Goal: Task Accomplishment & Management: Complete application form

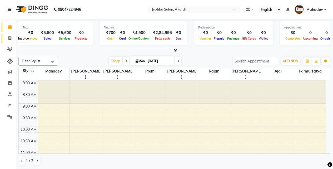
click at [7, 39] on span at bounding box center [9, 39] width 9 height 6
select select "service"
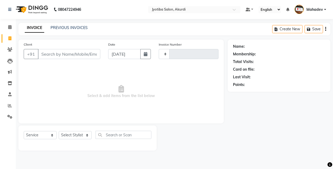
type input "5324"
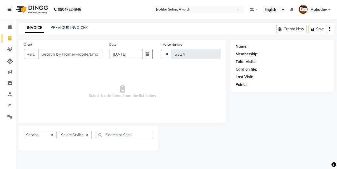
select select "557"
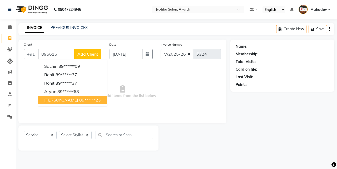
click at [85, 100] on ngb-highlight "89******23" at bounding box center [90, 99] width 22 height 5
type input "89******23"
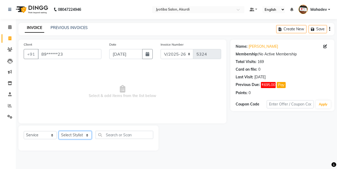
click at [83, 134] on select "Select Stylist [PERSON_NAME] [PERSON_NAME] [PERSON_NAME] [PERSON_NAME] Parmu ta…" at bounding box center [75, 135] width 33 height 8
select select "7216"
click at [59, 131] on select "Select Stylist [PERSON_NAME] [PERSON_NAME] [PERSON_NAME] [PERSON_NAME] Parmu ta…" at bounding box center [75, 135] width 33 height 8
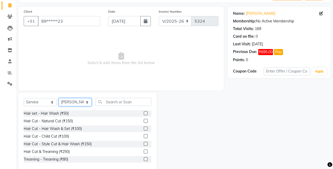
scroll to position [42, 0]
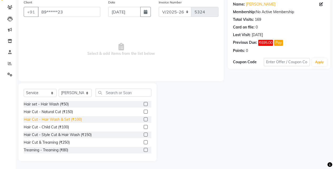
click at [78, 119] on div "Hair Cut - Hair Wash & Set (₹100)" at bounding box center [53, 120] width 58 height 6
checkbox input "false"
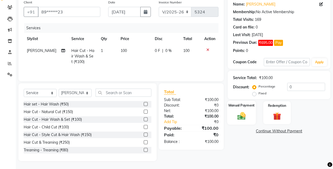
click at [246, 115] on img at bounding box center [241, 115] width 13 height 9
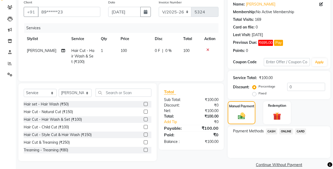
click at [287, 129] on span "ONLINE" at bounding box center [286, 131] width 14 height 6
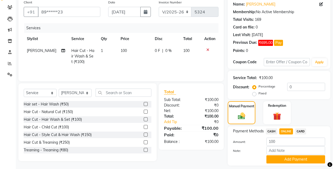
click at [285, 155] on div "Note:" at bounding box center [279, 150] width 100 height 9
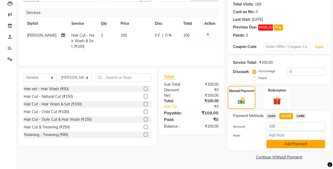
click at [289, 144] on button "Add Payment" at bounding box center [296, 144] width 59 height 8
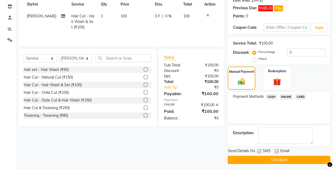
scroll to position [80, 0]
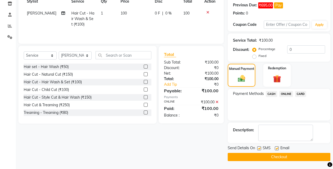
click at [292, 158] on button "Checkout" at bounding box center [279, 157] width 103 height 8
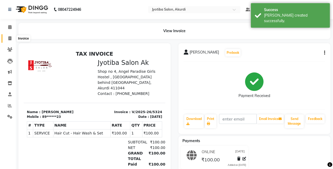
click at [8, 41] on span at bounding box center [9, 39] width 9 height 6
select select "557"
select select "service"
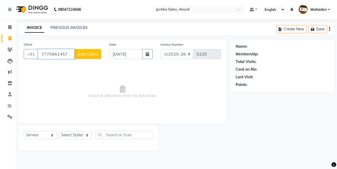
type input "7775961457"
click at [92, 51] on span "Add Client" at bounding box center [87, 53] width 21 height 5
select select "22"
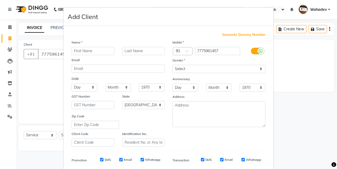
click at [92, 51] on input "text" at bounding box center [93, 51] width 43 height 8
type input "omkar"
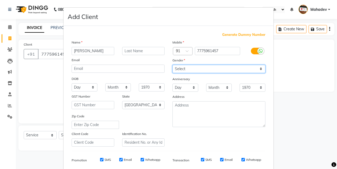
click at [209, 71] on select "Select Male Female Other Prefer Not To Say" at bounding box center [218, 69] width 93 height 8
select select "male"
click at [172, 65] on select "Select Male Female Other Prefer Not To Say" at bounding box center [218, 69] width 93 height 8
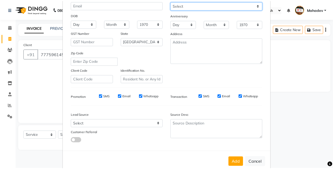
scroll to position [74, 0]
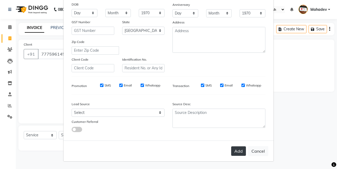
click at [242, 150] on button "Add" at bounding box center [238, 150] width 15 height 9
type input "77******57"
select select
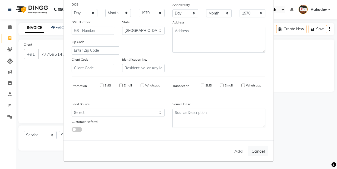
select select "null"
select select
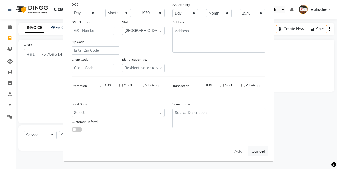
checkbox input "false"
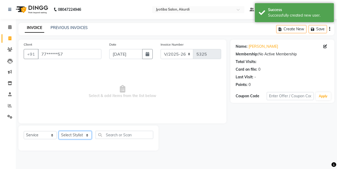
click at [75, 135] on select "Select Stylist Ajaj Ansari sahid Arif Ganpat Mahadev manish choudhari Parmu tat…" at bounding box center [75, 135] width 33 height 8
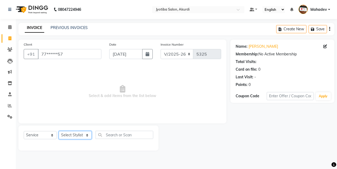
select select "78017"
click at [59, 131] on select "Select Stylist Ajaj Ansari sahid Arif Ganpat Mahadev manish choudhari Parmu tat…" at bounding box center [75, 135] width 33 height 8
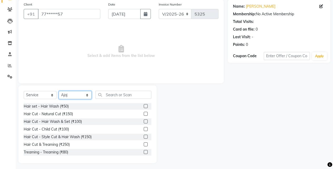
scroll to position [42, 0]
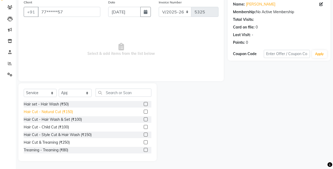
click at [70, 109] on div "Hair Cut - Natural Cut (₹150)" at bounding box center [48, 112] width 49 height 6
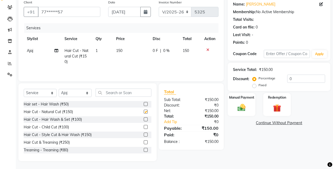
checkbox input "false"
click at [245, 111] on img at bounding box center [241, 107] width 13 height 9
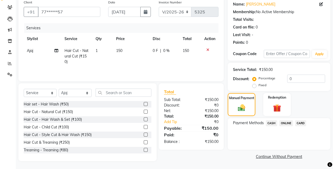
click at [284, 123] on span "ONLINE" at bounding box center [286, 123] width 14 height 6
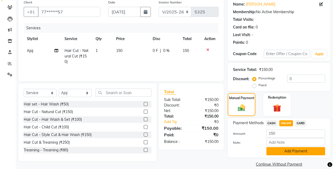
click at [288, 152] on button "Add Payment" at bounding box center [296, 151] width 59 height 8
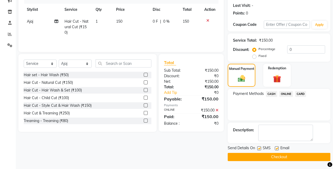
click at [314, 156] on button "Checkout" at bounding box center [279, 157] width 103 height 8
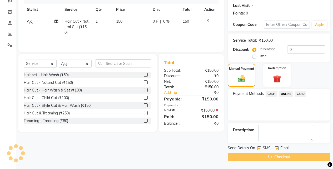
scroll to position [29, 0]
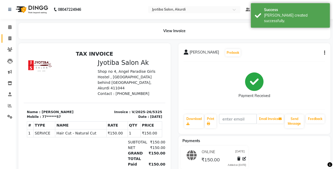
click at [7, 35] on link "Invoice" at bounding box center [8, 38] width 13 height 9
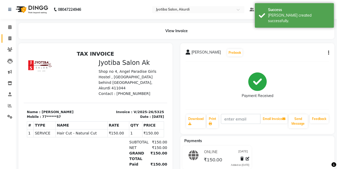
select select "557"
select select "service"
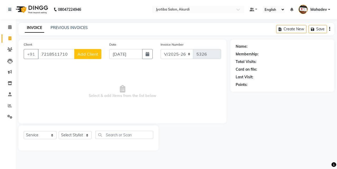
type input "7218511710"
click at [85, 56] on span "Add Client" at bounding box center [87, 53] width 21 height 5
select select "22"
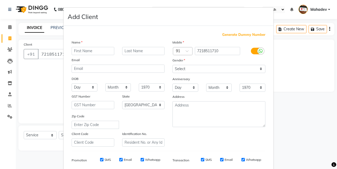
click at [87, 50] on input "text" at bounding box center [93, 51] width 43 height 8
type input "vvaiiyesh"
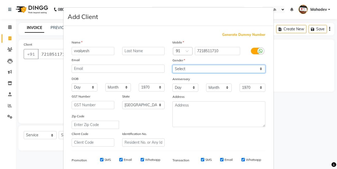
click at [179, 67] on select "Select Male Female Other Prefer Not To Say" at bounding box center [218, 69] width 93 height 8
select select "male"
click at [172, 65] on select "Select Male Female Other Prefer Not To Say" at bounding box center [218, 69] width 93 height 8
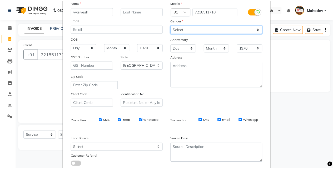
scroll to position [74, 0]
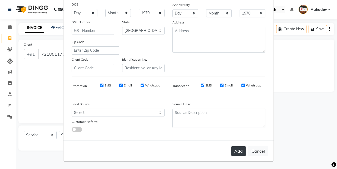
click at [233, 148] on button "Add" at bounding box center [238, 150] width 15 height 9
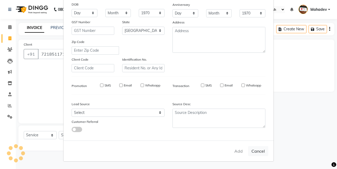
type input "72******10"
select select
select select "null"
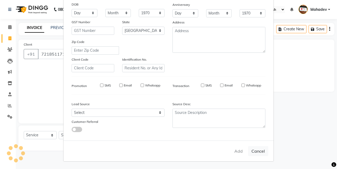
select select
checkbox input "false"
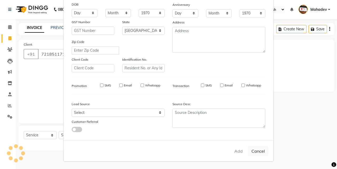
checkbox input "false"
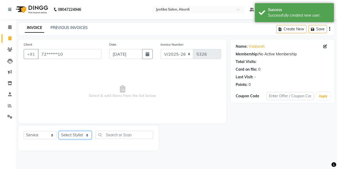
click at [68, 137] on select "Select Stylist Ajaj Ansari sahid Arif Ganpat Mahadev manish choudhari Parmu tat…" at bounding box center [75, 135] width 33 height 8
select select "79628"
click at [59, 131] on select "Select Stylist Ajaj Ansari sahid Arif Ganpat Mahadev manish choudhari Parmu tat…" at bounding box center [75, 135] width 33 height 8
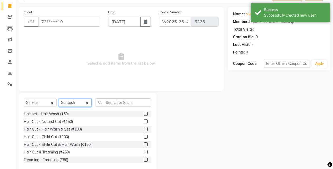
scroll to position [42, 0]
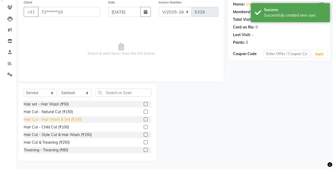
click at [78, 120] on div "Hair Cut - Hair Wash & Set (₹100)" at bounding box center [53, 120] width 58 height 6
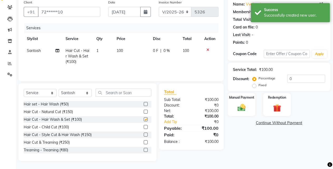
checkbox input "false"
click at [255, 108] on div "Manual Payment" at bounding box center [241, 104] width 29 height 24
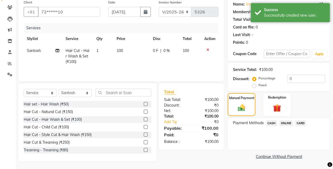
drag, startPoint x: 282, startPoint y: 121, endPoint x: 284, endPoint y: 126, distance: 5.9
click at [282, 121] on span "ONLINE" at bounding box center [286, 123] width 14 height 6
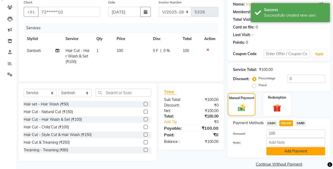
click at [281, 154] on button "Add Payment" at bounding box center [296, 151] width 59 height 8
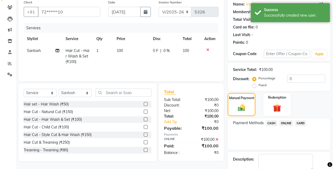
scroll to position [71, 0]
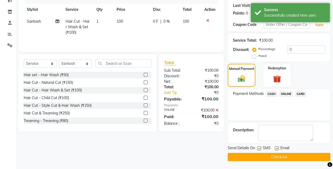
click at [283, 157] on button "Checkout" at bounding box center [279, 157] width 103 height 8
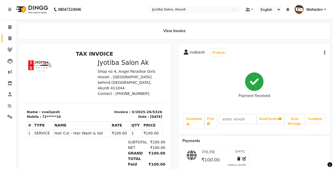
click at [5, 34] on link "Invoice" at bounding box center [8, 38] width 13 height 9
select select "service"
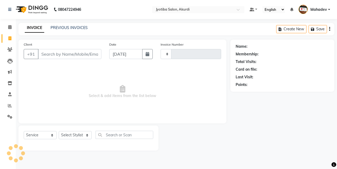
type input "5327"
select select "557"
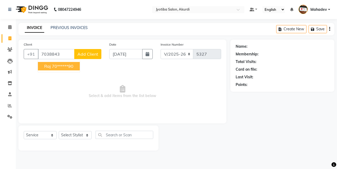
click at [57, 62] on ngb-typeahead-window "raj 70******90" at bounding box center [59, 66] width 42 height 13
click at [57, 69] on button "raj 70******90" at bounding box center [59, 66] width 42 height 8
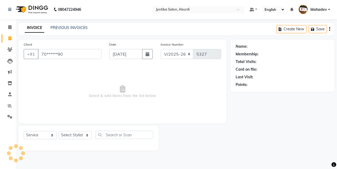
type input "70******90"
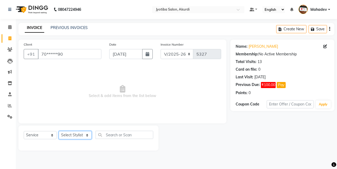
click at [82, 132] on select "Select Stylist Ajaj Ansari sahid Arif Ganpat Mahadev manish choudhari Parmu tat…" at bounding box center [75, 135] width 33 height 8
select select "7216"
click at [59, 131] on select "Select Stylist Ajaj Ansari sahid Arif Ganpat Mahadev manish choudhari Parmu tat…" at bounding box center [75, 135] width 33 height 8
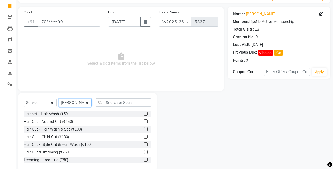
scroll to position [42, 0]
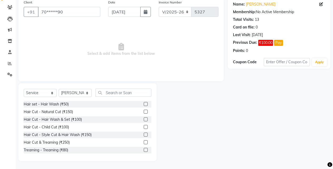
click at [73, 112] on div "Hair Cut - Natural Cut (₹150)" at bounding box center [88, 112] width 128 height 7
click at [72, 112] on div "Hair Cut - Natural Cut (₹150)" at bounding box center [48, 112] width 49 height 6
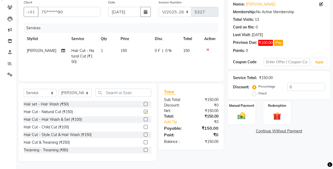
checkbox input "false"
click at [252, 118] on div "Manual Payment" at bounding box center [241, 113] width 29 height 24
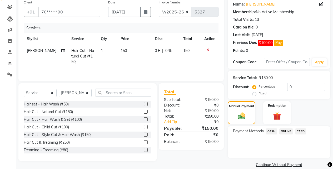
click at [282, 129] on span "ONLINE" at bounding box center [286, 131] width 14 height 6
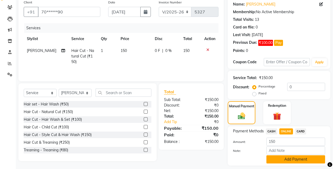
click at [284, 157] on button "Add Payment" at bounding box center [296, 159] width 59 height 8
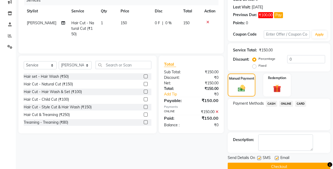
scroll to position [80, 0]
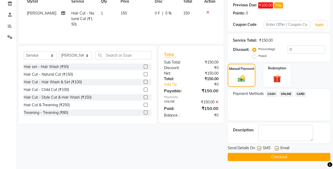
click at [282, 161] on button "Checkout" at bounding box center [279, 157] width 103 height 8
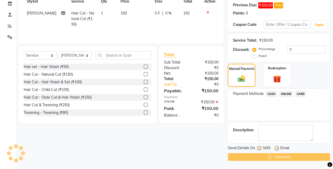
scroll to position [0, 0]
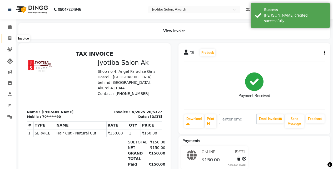
click at [13, 41] on span at bounding box center [9, 39] width 9 height 6
select select "service"
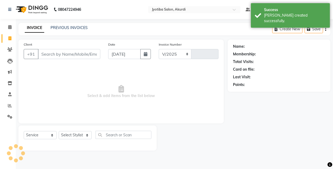
select select "557"
type input "5328"
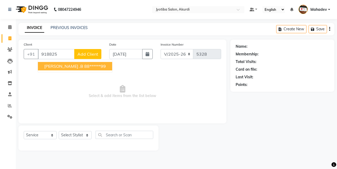
click at [55, 68] on span "Amey .B" at bounding box center [63, 65] width 39 height 5
type input "88******99"
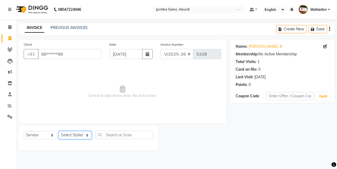
click at [71, 134] on select "Select Stylist Ajaj Ansari sahid Arif Ganpat Mahadev manish choudhari Parmu tat…" at bounding box center [75, 135] width 33 height 8
select select "43504"
click at [59, 131] on select "Select Stylist Ajaj Ansari sahid Arif Ganpat Mahadev manish choudhari Parmu tat…" at bounding box center [75, 135] width 33 height 8
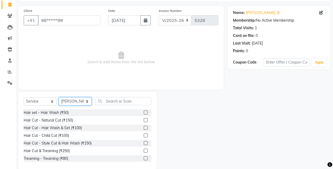
scroll to position [42, 0]
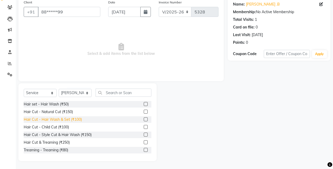
click at [78, 120] on div "Hair Cut - Hair Wash & Set (₹100)" at bounding box center [53, 120] width 58 height 6
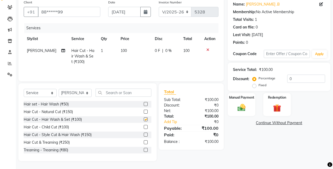
checkbox input "false"
click at [235, 107] on img at bounding box center [241, 107] width 13 height 9
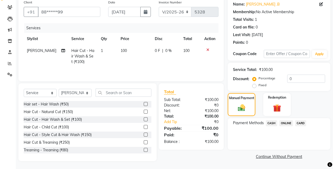
click at [285, 125] on span "ONLINE" at bounding box center [286, 123] width 14 height 6
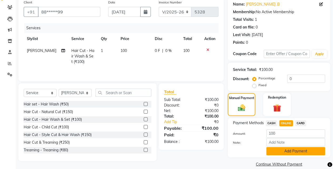
click at [288, 153] on button "Add Payment" at bounding box center [296, 151] width 59 height 8
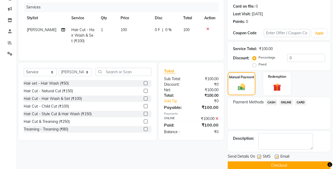
scroll to position [71, 0]
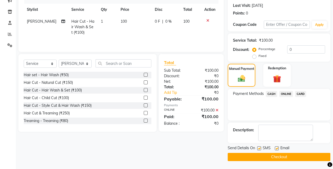
click at [288, 153] on button "Checkout" at bounding box center [279, 157] width 103 height 8
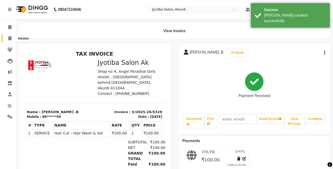
click at [8, 39] on icon at bounding box center [9, 38] width 3 height 4
select select "service"
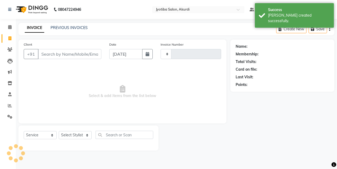
type input "5329"
select select "557"
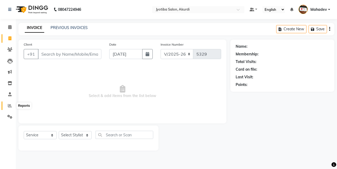
click at [11, 107] on icon at bounding box center [10, 105] width 4 height 4
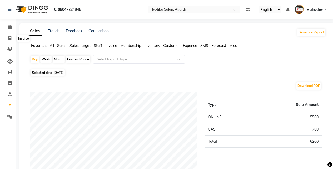
click at [9, 37] on icon at bounding box center [9, 38] width 3 height 4
select select "service"
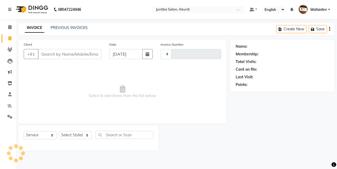
type input "5329"
select select "557"
click at [13, 29] on span at bounding box center [9, 27] width 9 height 6
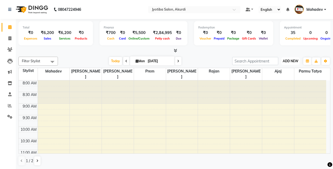
click at [299, 61] on button "ADD NEW Toggle Dropdown" at bounding box center [291, 60] width 18 height 7
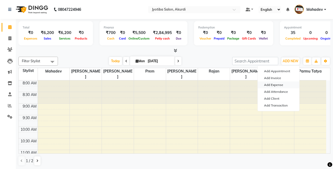
click at [273, 83] on link "Add Expense" at bounding box center [279, 84] width 42 height 7
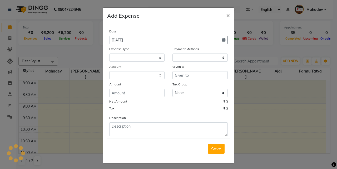
select select
drag, startPoint x: 146, startPoint y: 56, endPoint x: 146, endPoint y: 59, distance: 2.6
click at [146, 56] on select "Select Advance salary Advance salary ajaj Bank charges Car maintenance Cash tra…" at bounding box center [136, 57] width 55 height 8
select select "18043"
click at [109, 53] on select "Select Advance salary Advance salary ajaj Bank charges Car maintenance Cash tra…" at bounding box center [136, 57] width 55 height 8
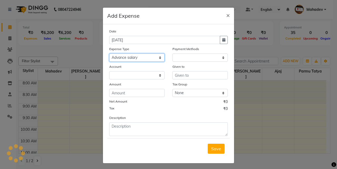
select select "1"
select select "2400"
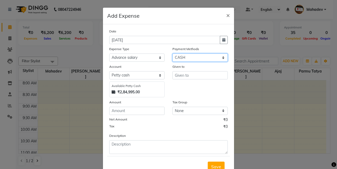
click at [188, 58] on select "Select CASH ONLINE CARD" at bounding box center [199, 57] width 55 height 8
click at [172, 53] on select "Select CASH ONLINE CARD" at bounding box center [199, 57] width 55 height 8
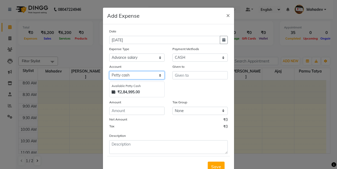
click at [147, 74] on select "Select Default account Petty cash" at bounding box center [136, 75] width 55 height 8
click at [109, 71] on select "Select Default account Petty cash" at bounding box center [136, 75] width 55 height 8
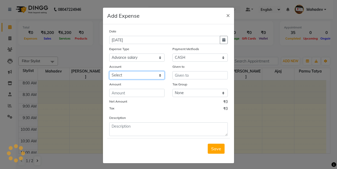
drag, startPoint x: 146, startPoint y: 76, endPoint x: 146, endPoint y: 79, distance: 2.9
click at [146, 79] on select "Select Default account Petty cash" at bounding box center [136, 75] width 55 height 8
select select "295"
click at [109, 71] on select "Select Default account Petty cash" at bounding box center [136, 75] width 55 height 8
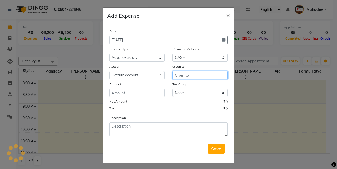
click at [188, 75] on input "text" at bounding box center [199, 75] width 55 height 8
type input "js box"
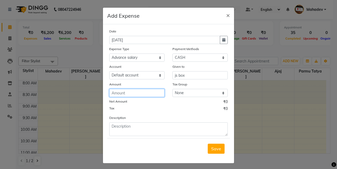
click at [150, 94] on input "number" at bounding box center [136, 93] width 55 height 8
type input "400"
click at [218, 149] on span "Save" at bounding box center [216, 148] width 10 height 5
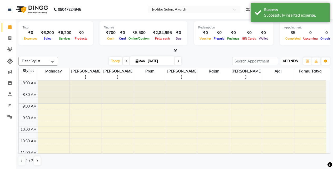
click at [290, 59] on span "ADD NEW" at bounding box center [291, 61] width 16 height 4
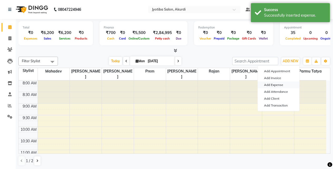
click at [273, 84] on link "Add Expense" at bounding box center [279, 84] width 42 height 7
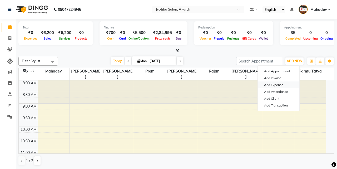
select select "1"
select select "2400"
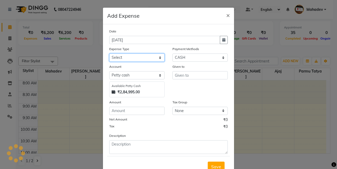
click at [140, 58] on select "Select Advance salary Advance salary ajaj Bank charges Car maintenance Cash tra…" at bounding box center [136, 57] width 55 height 8
select select "18043"
click at [109, 53] on select "Select Advance salary Advance salary ajaj Bank charges Car maintenance Cash tra…" at bounding box center [136, 57] width 55 height 8
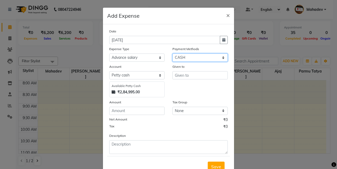
drag, startPoint x: 182, startPoint y: 57, endPoint x: 181, endPoint y: 61, distance: 4.5
click at [182, 57] on select "Select CASH ONLINE CARD" at bounding box center [199, 57] width 55 height 8
click at [172, 53] on select "Select CASH ONLINE CARD" at bounding box center [199, 57] width 55 height 8
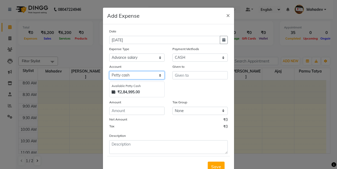
click at [143, 74] on select "Select Default account Petty cash" at bounding box center [136, 75] width 55 height 8
select select "295"
click at [109, 71] on select "Select Default account Petty cash" at bounding box center [136, 75] width 55 height 8
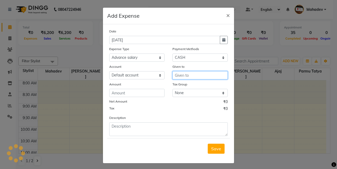
click at [193, 75] on input "text" at bounding box center [199, 75] width 55 height 8
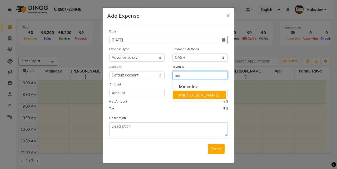
click at [199, 98] on button "ma nish choudhari" at bounding box center [199, 95] width 53 height 8
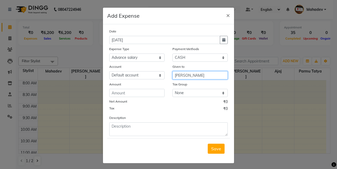
type input "[PERSON_NAME]"
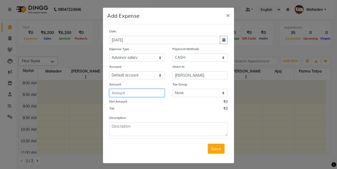
click at [139, 94] on input "number" at bounding box center [136, 93] width 55 height 8
type input "200"
click at [213, 149] on span "Save" at bounding box center [216, 148] width 10 height 5
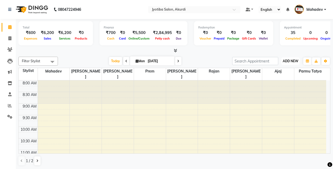
click at [287, 59] on span "ADD NEW" at bounding box center [291, 61] width 16 height 4
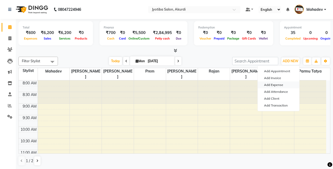
click at [273, 83] on link "Add Expense" at bounding box center [279, 84] width 42 height 7
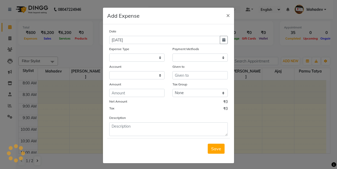
select select "1"
select select "2400"
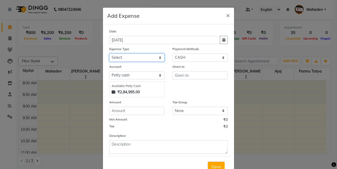
click at [147, 57] on select "Select Advance salary Advance salary ajaj Bank charges Car maintenance Cash tra…" at bounding box center [136, 57] width 55 height 8
select select "18043"
click at [109, 53] on select "Select Advance salary Advance salary ajaj Bank charges Car maintenance Cash tra…" at bounding box center [136, 57] width 55 height 8
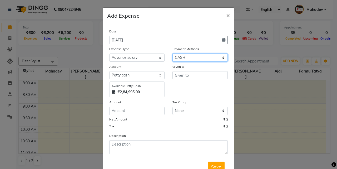
drag, startPoint x: 193, startPoint y: 55, endPoint x: 193, endPoint y: 61, distance: 6.1
click at [193, 55] on select "Select CASH ONLINE CARD" at bounding box center [199, 57] width 55 height 8
click at [172, 53] on select "Select CASH ONLINE CARD" at bounding box center [199, 57] width 55 height 8
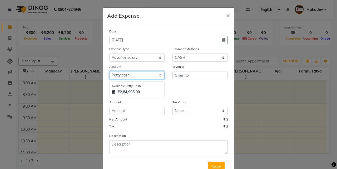
click at [141, 76] on select "Select Default account [PERSON_NAME] cash" at bounding box center [136, 75] width 55 height 8
select select "295"
click at [109, 71] on select "Select Default account [PERSON_NAME] cash" at bounding box center [136, 75] width 55 height 8
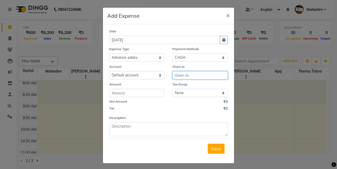
click at [174, 76] on input "text" at bounding box center [199, 75] width 55 height 8
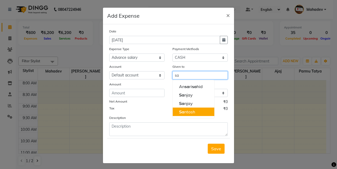
click at [197, 110] on button "Sa ntosh" at bounding box center [194, 111] width 42 height 8
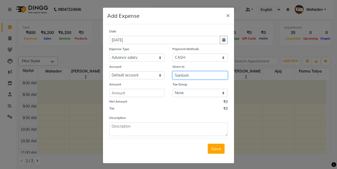
click at [198, 76] on input "Santosh" at bounding box center [199, 75] width 55 height 8
type input "S"
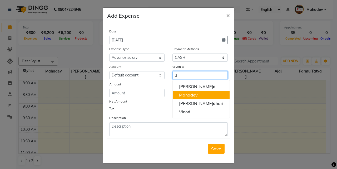
type input "d"
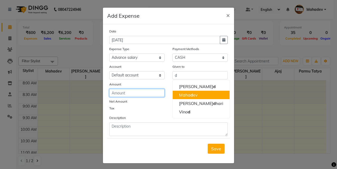
click at [143, 94] on input "number" at bounding box center [136, 93] width 55 height 8
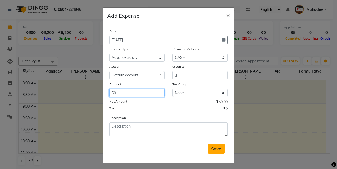
type input "50"
click at [209, 148] on button "Save" at bounding box center [216, 149] width 17 height 10
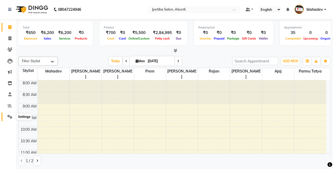
click at [9, 119] on span at bounding box center [9, 117] width 9 height 6
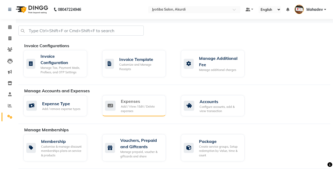
click at [137, 105] on div "Add / View / Edit / Delete expenses" at bounding box center [141, 108] width 41 height 9
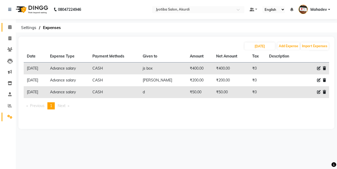
click at [3, 27] on link "Calendar" at bounding box center [8, 27] width 13 height 9
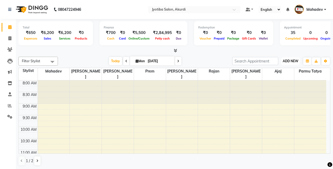
click at [286, 63] on span "ADD NEW" at bounding box center [291, 61] width 16 height 4
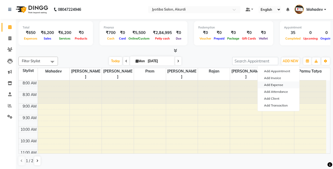
click at [277, 85] on link "Add Expense" at bounding box center [279, 84] width 42 height 7
select select "295"
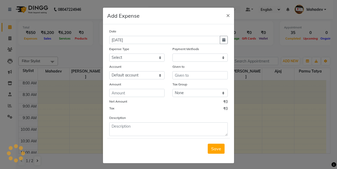
select select "1"
select select "2400"
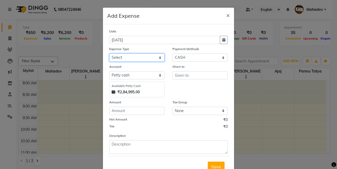
click at [149, 59] on select "Select Advance salary Advance salary ajaj Bank charges Car maintenance Cash tra…" at bounding box center [136, 57] width 55 height 8
select select "18043"
click at [109, 53] on select "Select Advance salary Advance salary ajaj Bank charges Car maintenance Cash tra…" at bounding box center [136, 57] width 55 height 8
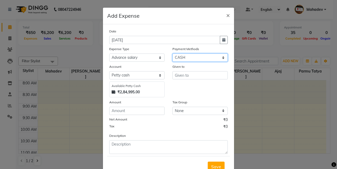
click at [179, 58] on select "Select CASH ONLINE CARD" at bounding box center [199, 57] width 55 height 8
click at [172, 53] on select "Select CASH ONLINE CARD" at bounding box center [199, 57] width 55 height 8
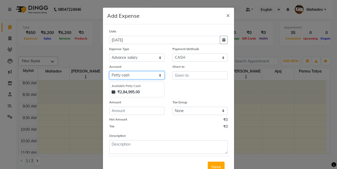
click at [137, 76] on select "Select Default account [PERSON_NAME] cash" at bounding box center [136, 75] width 55 height 8
select select "295"
click at [109, 71] on select "Select Default account [PERSON_NAME] cash" at bounding box center [136, 75] width 55 height 8
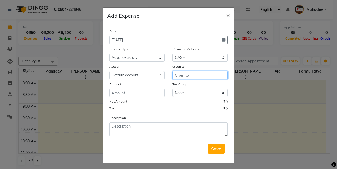
click at [180, 76] on input "text" at bounding box center [199, 75] width 55 height 8
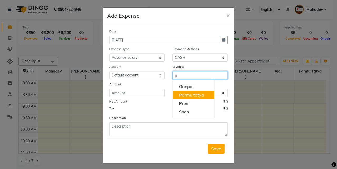
click at [182, 91] on button "P armu tatya" at bounding box center [194, 95] width 42 height 8
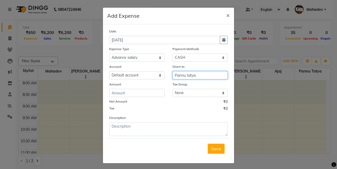
type input "Parmu tatya"
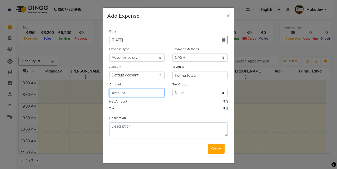
click at [156, 96] on input "number" at bounding box center [136, 93] width 55 height 8
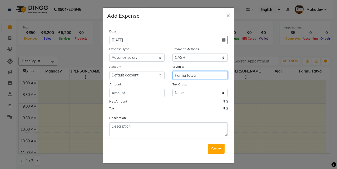
click at [198, 72] on input "Parmu tatya" at bounding box center [199, 75] width 55 height 8
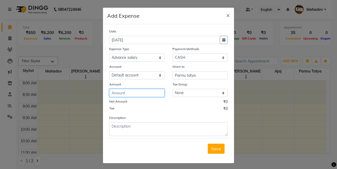
click at [151, 93] on input "number" at bounding box center [136, 93] width 55 height 8
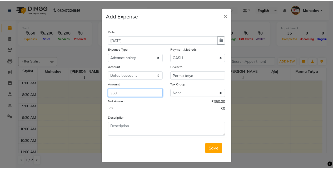
scroll to position [2, 0]
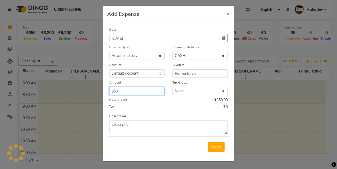
type input "350"
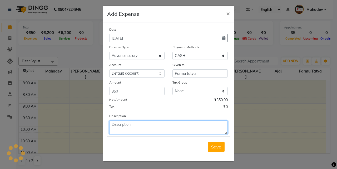
click at [174, 127] on textarea at bounding box center [168, 127] width 119 height 14
type textarea "sim cad"
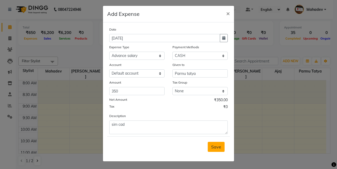
click at [219, 148] on span "Save" at bounding box center [216, 146] width 10 height 5
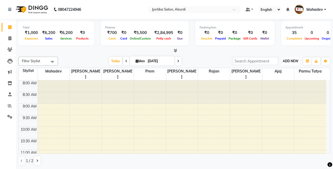
click at [292, 62] on span "ADD NEW" at bounding box center [291, 61] width 16 height 4
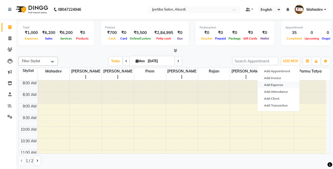
click at [283, 85] on link "Add Expense" at bounding box center [279, 84] width 42 height 7
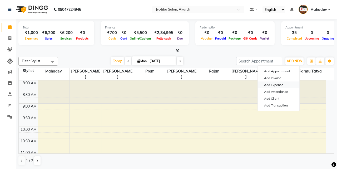
select select "1"
select select "2400"
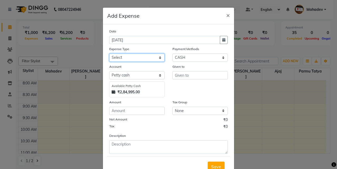
drag, startPoint x: 124, startPoint y: 54, endPoint x: 124, endPoint y: 61, distance: 6.3
click at [124, 54] on select "Select Advance salary Advance salary ajaj Bank charges Car maintenance Cash tra…" at bounding box center [136, 57] width 55 height 8
select select "18043"
click at [109, 53] on select "Select Advance salary Advance salary ajaj Bank charges Car maintenance Cash tra…" at bounding box center [136, 57] width 55 height 8
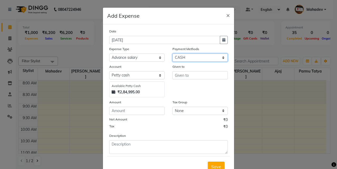
drag, startPoint x: 186, startPoint y: 56, endPoint x: 186, endPoint y: 60, distance: 3.7
click at [186, 56] on select "Select CASH ONLINE CARD" at bounding box center [199, 57] width 55 height 8
click at [172, 53] on select "Select CASH ONLINE CARD" at bounding box center [199, 57] width 55 height 8
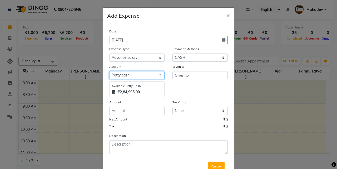
click at [132, 73] on select "Select Default account [PERSON_NAME] cash" at bounding box center [136, 75] width 55 height 8
click at [109, 71] on select "Select Default account [PERSON_NAME] cash" at bounding box center [136, 75] width 55 height 8
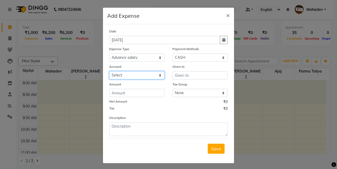
drag, startPoint x: 130, startPoint y: 75, endPoint x: 130, endPoint y: 78, distance: 3.7
click at [130, 77] on select "Select Default account [PERSON_NAME] cash" at bounding box center [136, 75] width 55 height 8
select select "295"
click at [109, 71] on select "Select Default account [PERSON_NAME] cash" at bounding box center [136, 75] width 55 height 8
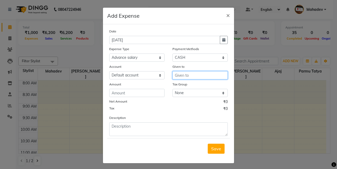
click at [185, 75] on input "text" at bounding box center [199, 75] width 55 height 8
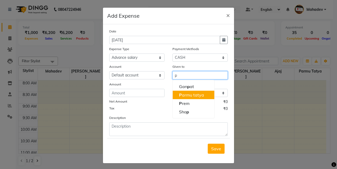
click at [186, 94] on ngb-highlight "P armu tatya" at bounding box center [191, 94] width 25 height 5
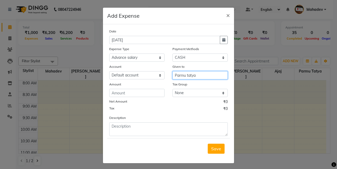
type input "Parmu tatya"
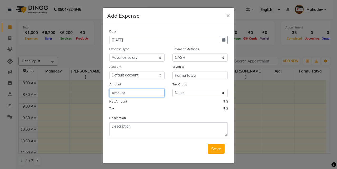
click at [142, 94] on input "number" at bounding box center [136, 93] width 55 height 8
type input "50"
click at [217, 150] on span "Save" at bounding box center [216, 148] width 10 height 5
